Goal: Check status: Check status

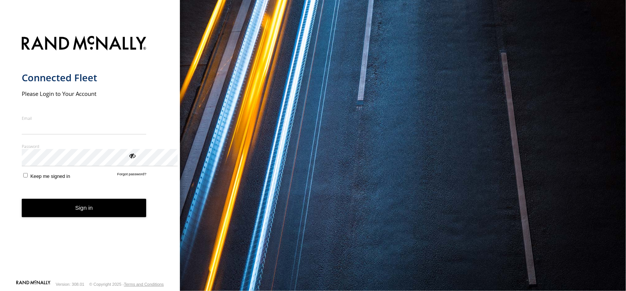
type input "**********"
click at [99, 217] on button "Sign in" at bounding box center [84, 208] width 125 height 18
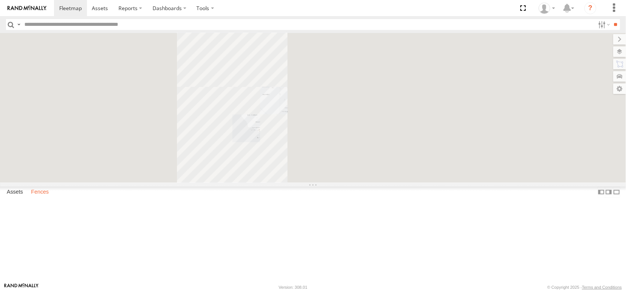
click at [49, 197] on label "Fences" at bounding box center [39, 192] width 25 height 10
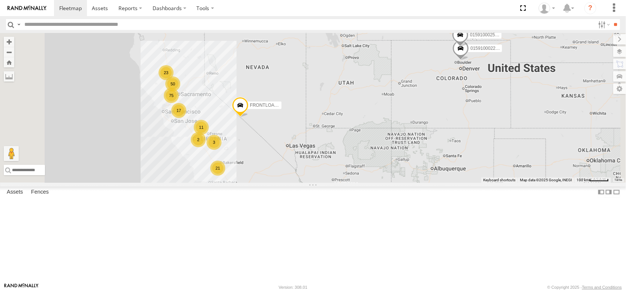
scroll to position [150, 0]
